Goal: Navigation & Orientation: Understand site structure

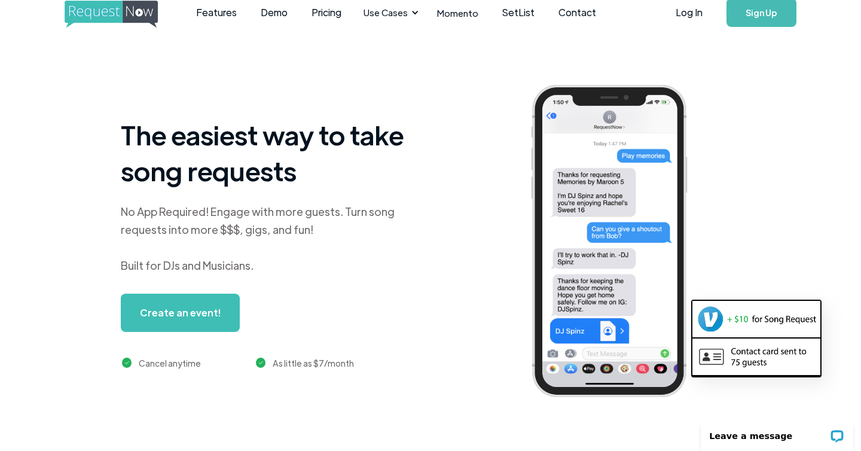
scroll to position [10, 0]
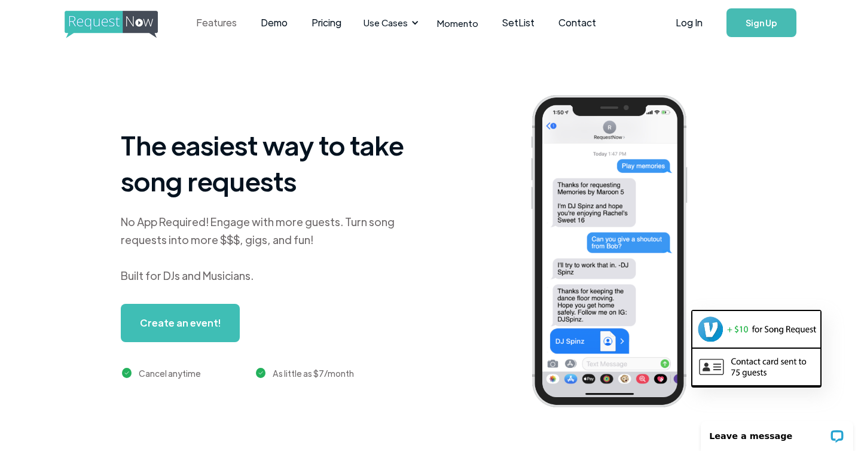
click at [232, 23] on link "Features" at bounding box center [216, 22] width 65 height 37
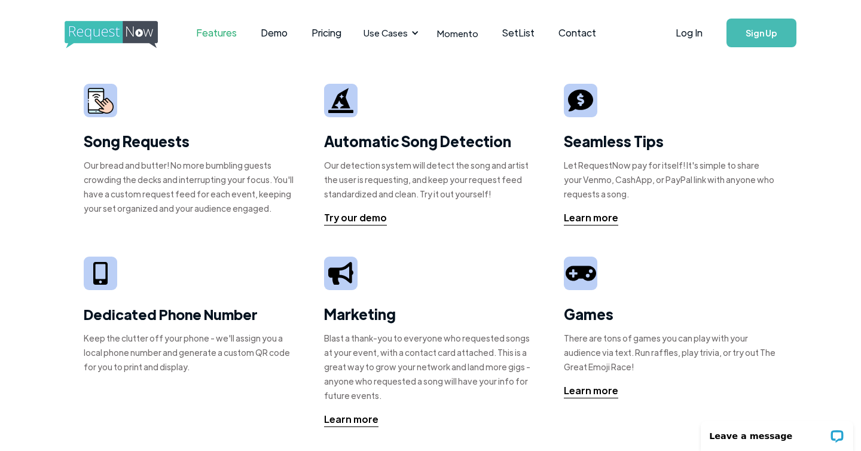
click at [119, 146] on strong "Song Requests" at bounding box center [137, 141] width 106 height 19
click at [106, 94] on img at bounding box center [101, 101] width 26 height 26
click at [514, 25] on link "SetList" at bounding box center [518, 32] width 56 height 37
